Goal: Task Accomplishment & Management: Use online tool/utility

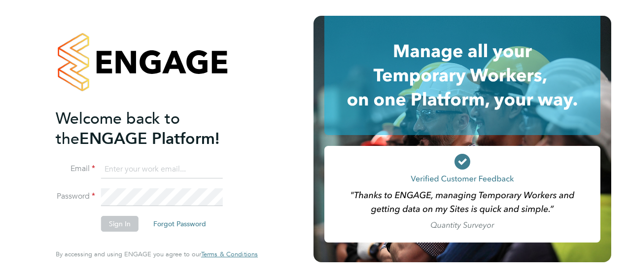
type input "[EMAIL_ADDRESS][PERSON_NAME][DOMAIN_NAME]"
click at [125, 222] on button "Sign In" at bounding box center [119, 224] width 37 height 16
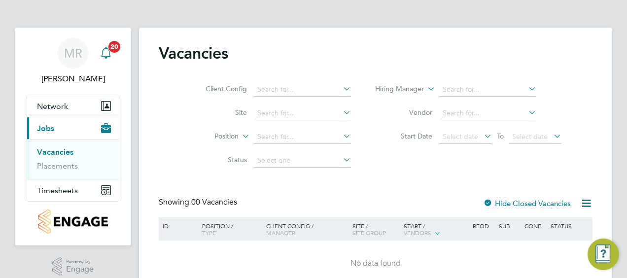
click at [114, 48] on span "20" at bounding box center [114, 47] width 12 height 12
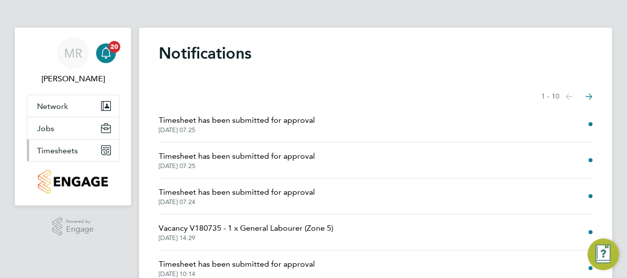
click at [93, 145] on button "Timesheets" at bounding box center [73, 150] width 92 height 22
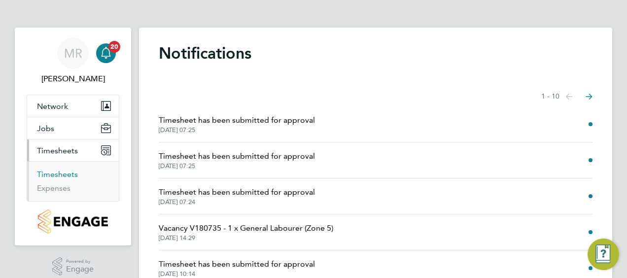
click at [65, 173] on link "Timesheets" at bounding box center [57, 173] width 41 height 9
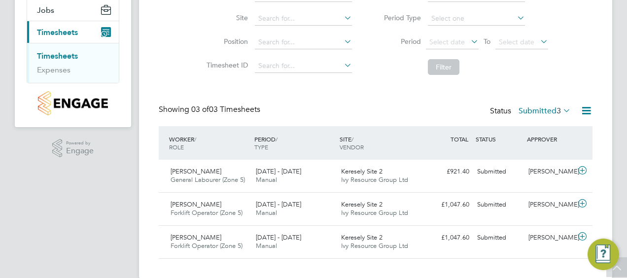
scroll to position [133, 0]
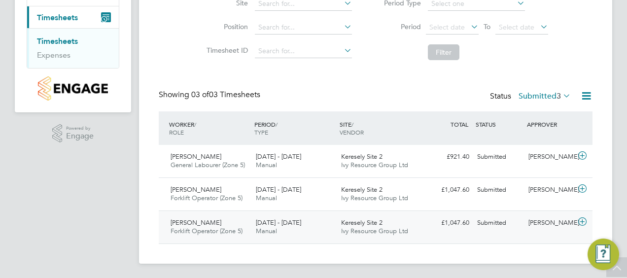
click at [255, 223] on div "[DATE] - [DATE] Manual" at bounding box center [294, 227] width 85 height 25
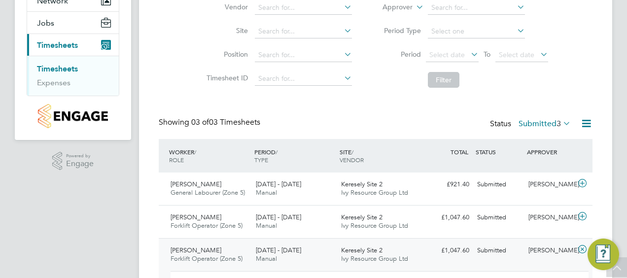
scroll to position [125, 0]
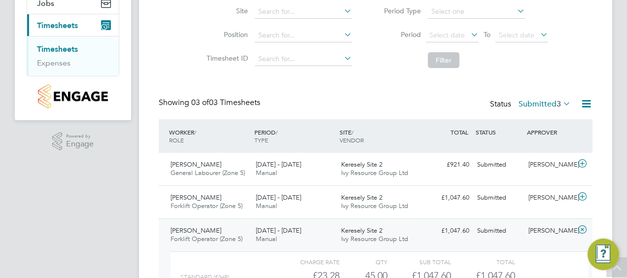
click at [561, 101] on icon at bounding box center [561, 104] width 0 height 14
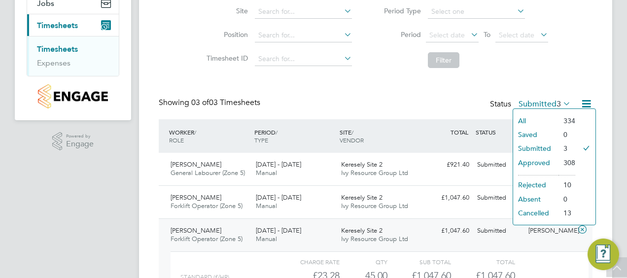
click at [558, 77] on div "Timesheets Client Config Vendor Site Position Timesheet ID Approved On Select d…" at bounding box center [376, 130] width 434 height 424
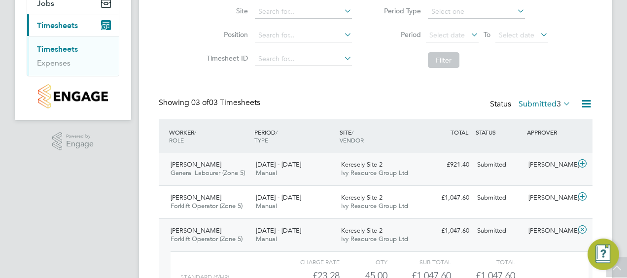
click at [582, 164] on icon at bounding box center [582, 164] width 12 height 8
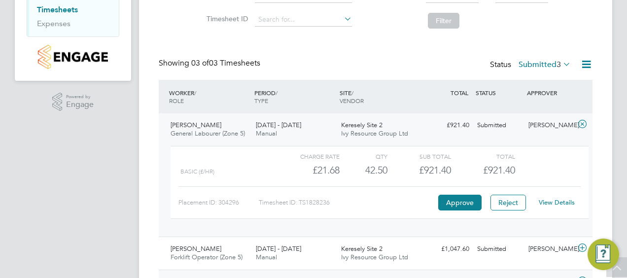
scroll to position [184, 0]
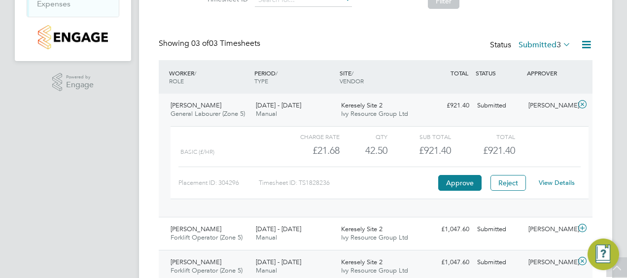
click at [556, 180] on link "View Details" at bounding box center [556, 182] width 36 height 8
